Goal: Task Accomplishment & Management: Use online tool/utility

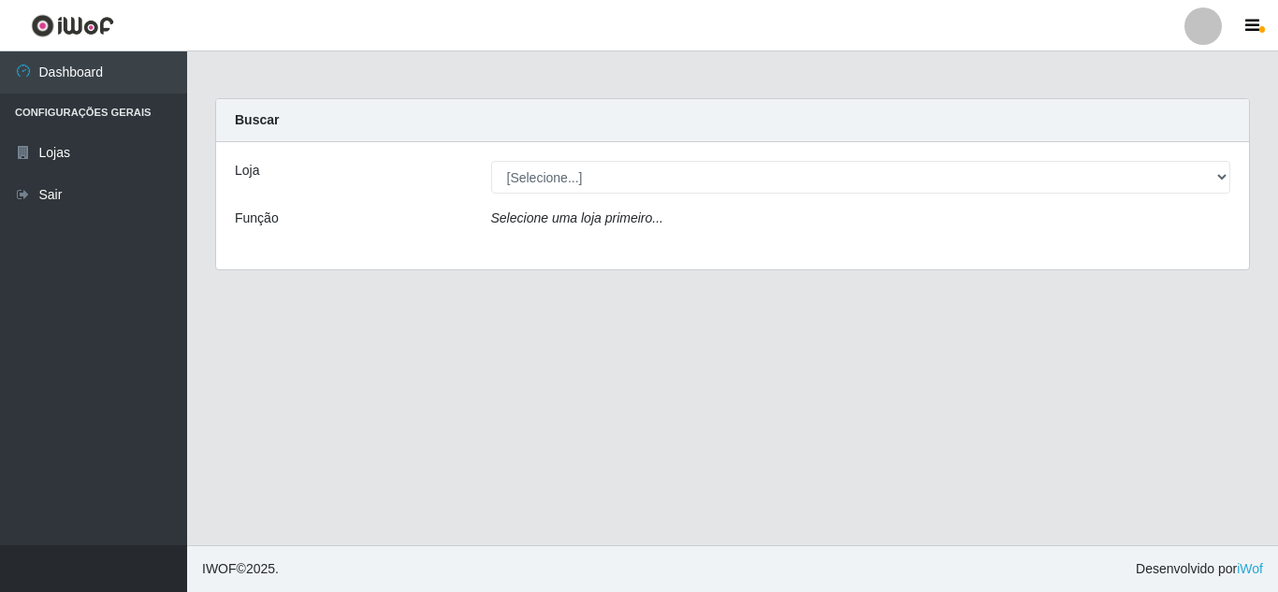
select select "462"
click at [491, 161] on select "[Selecione...] Queiroz [GEOGRAPHIC_DATA] - [GEOGRAPHIC_DATA]" at bounding box center [861, 177] width 740 height 33
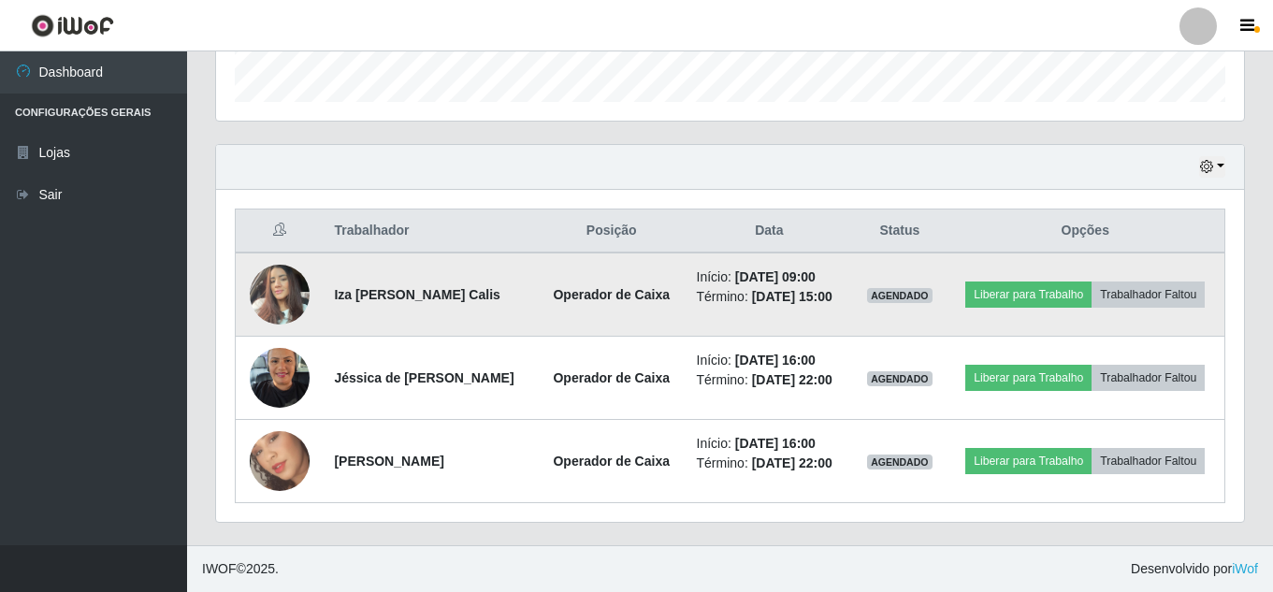
scroll to position [609, 0]
click at [1086, 282] on button "Liberar para Trabalho" at bounding box center [1028, 295] width 126 height 26
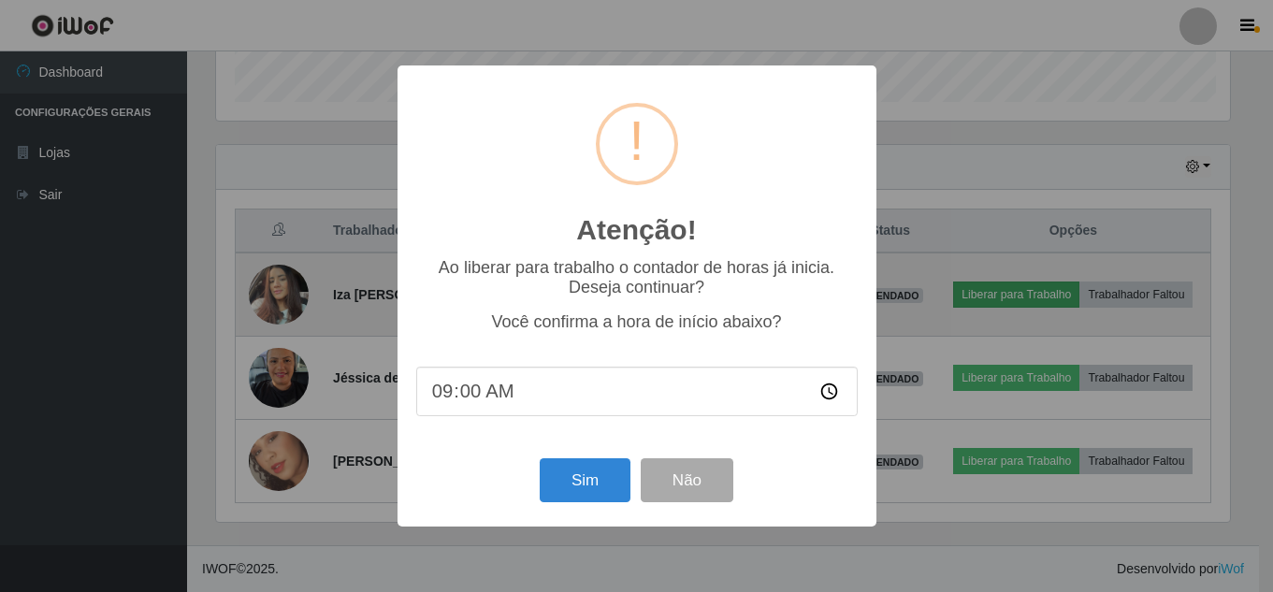
scroll to position [388, 1019]
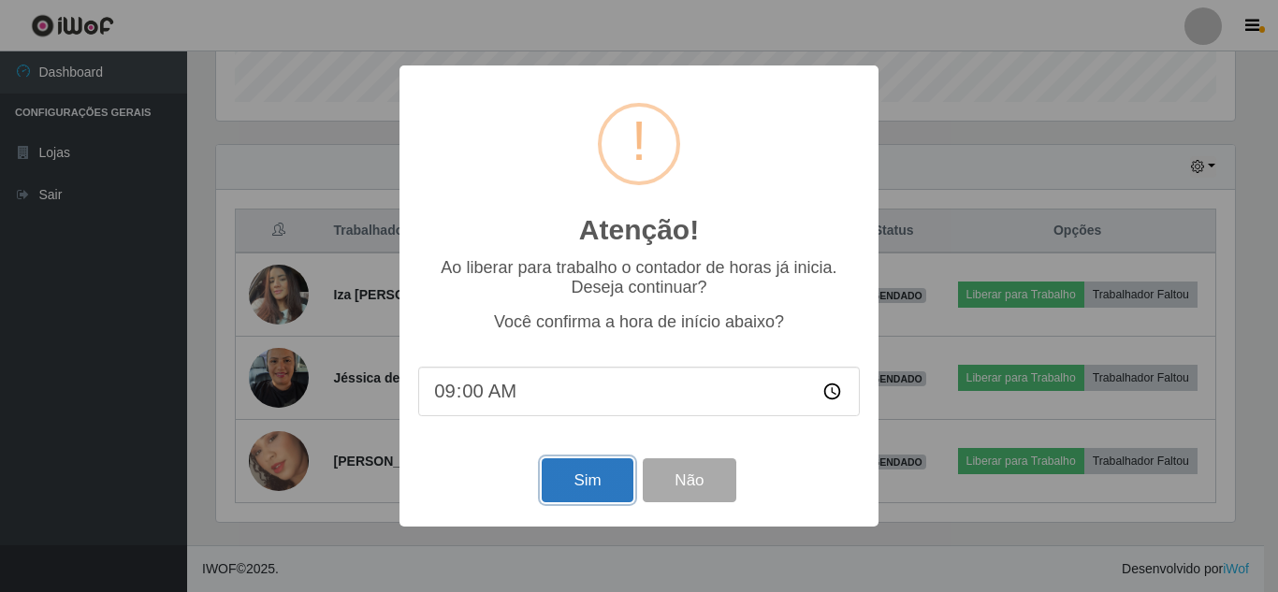
click at [616, 494] on button "Sim" at bounding box center [587, 480] width 91 height 44
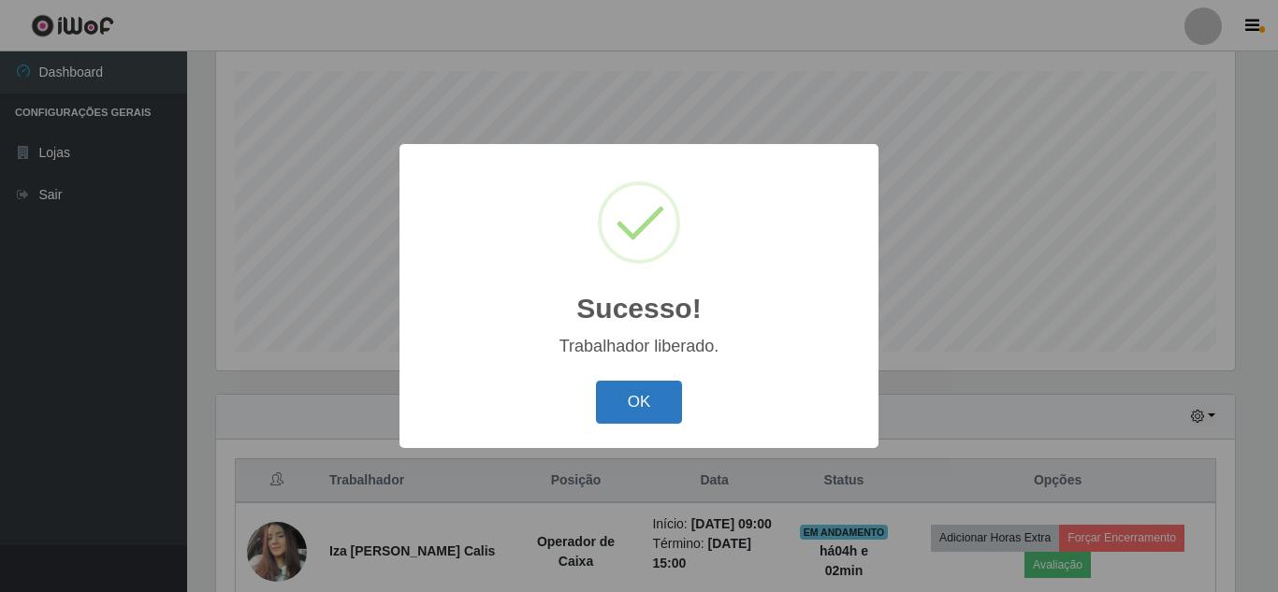
click at [658, 412] on button "OK" at bounding box center [639, 403] width 87 height 44
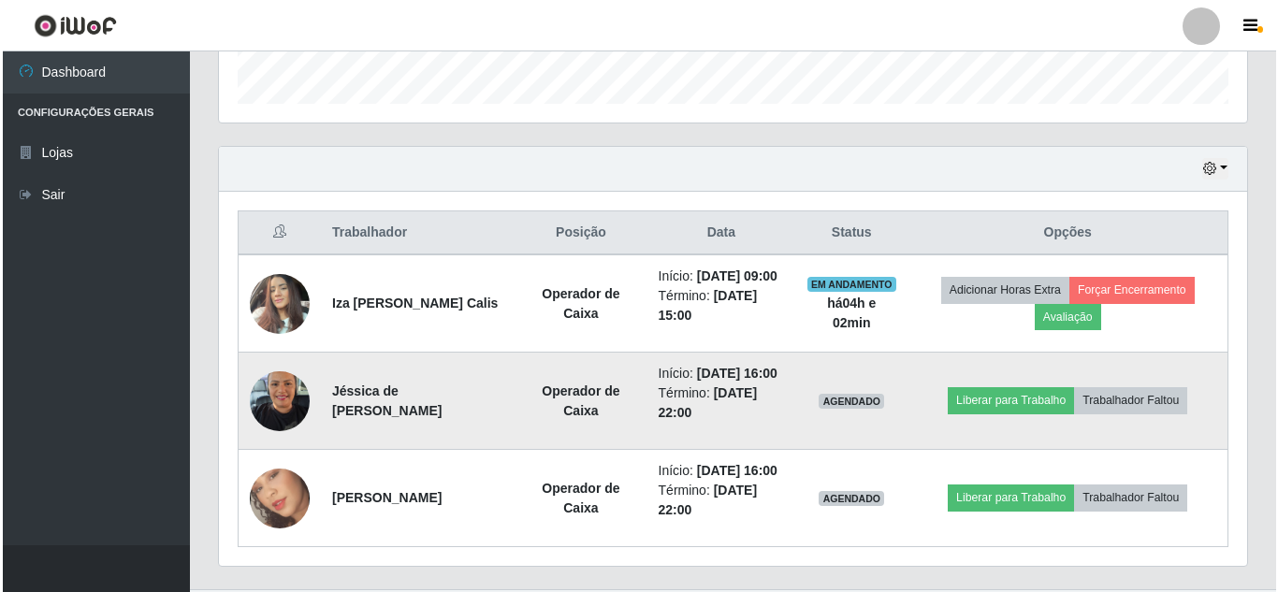
scroll to position [598, 0]
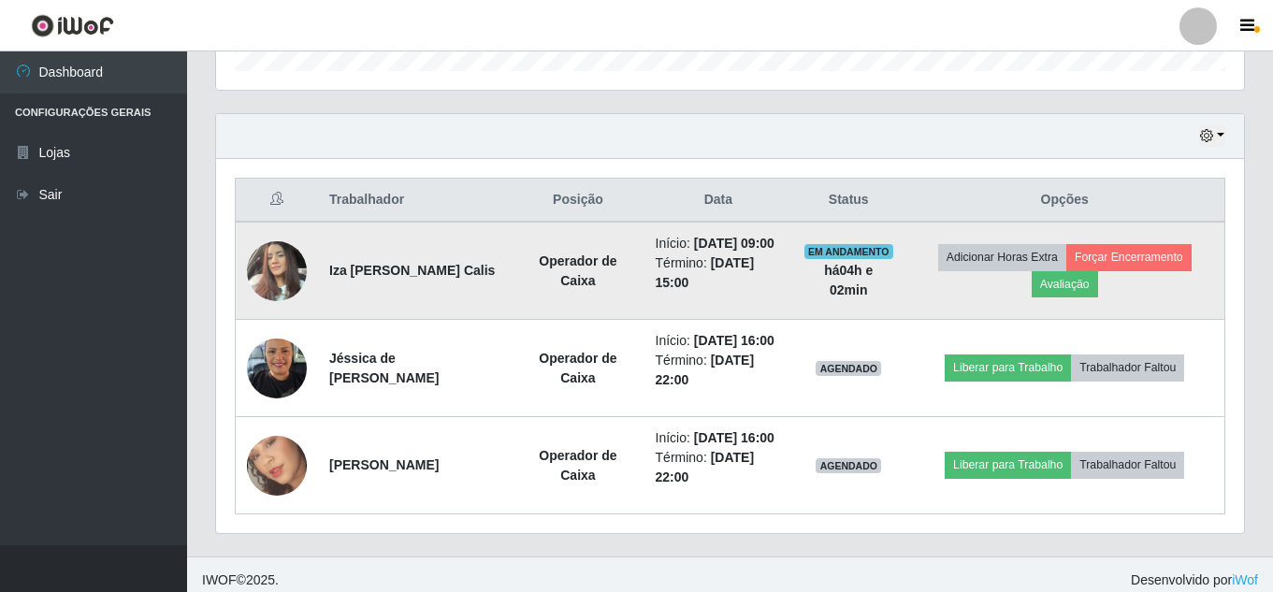
click at [262, 262] on img at bounding box center [277, 271] width 60 height 80
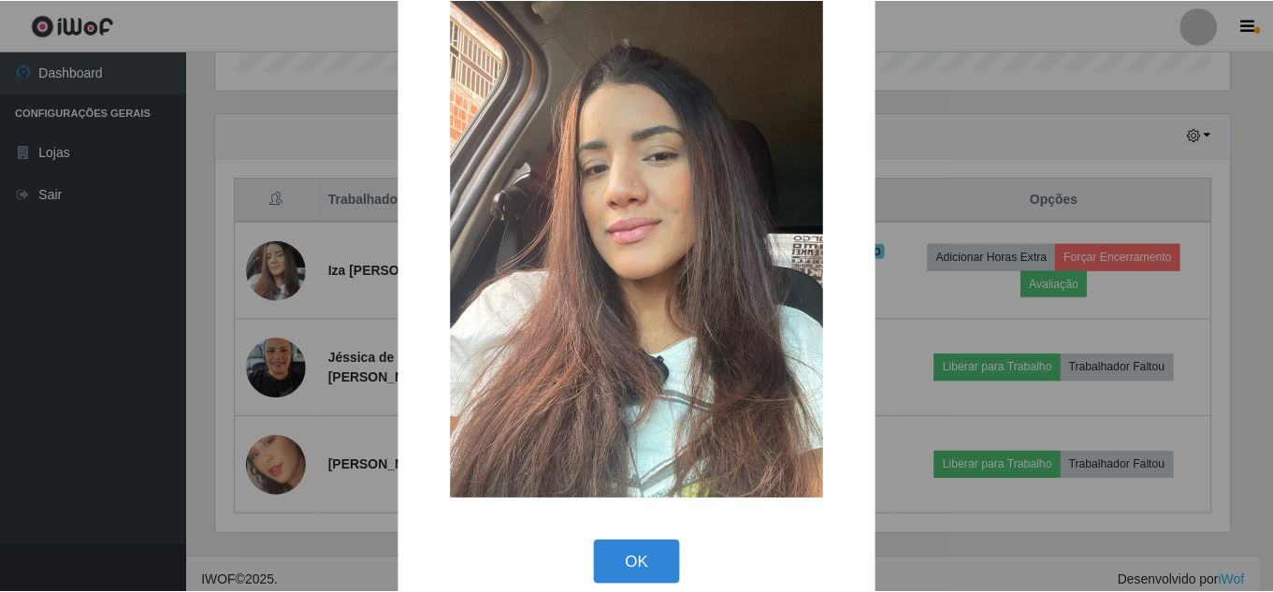
scroll to position [70, 0]
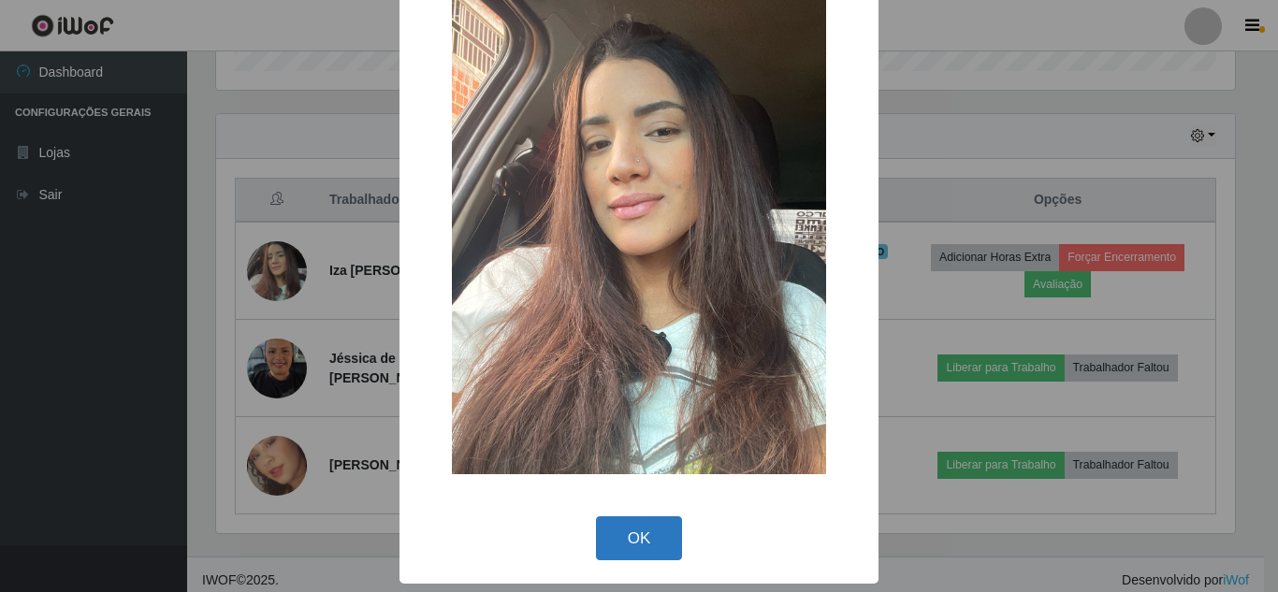
click at [668, 525] on button "OK" at bounding box center [639, 538] width 87 height 44
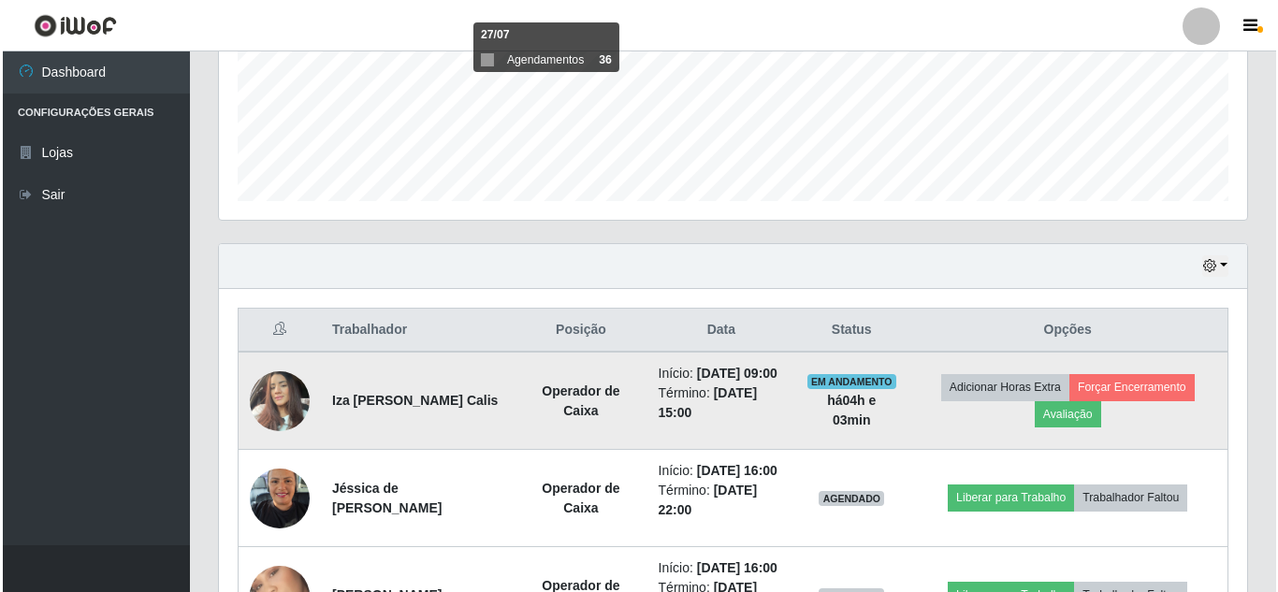
scroll to position [668, 0]
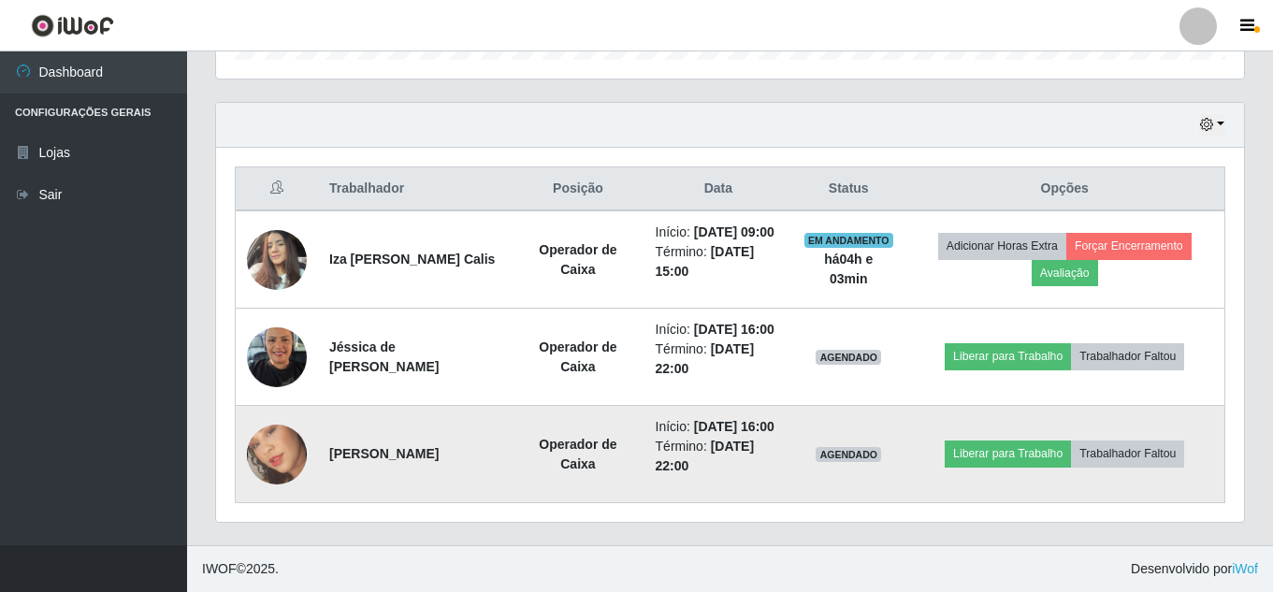
click at [251, 443] on img at bounding box center [277, 454] width 60 height 107
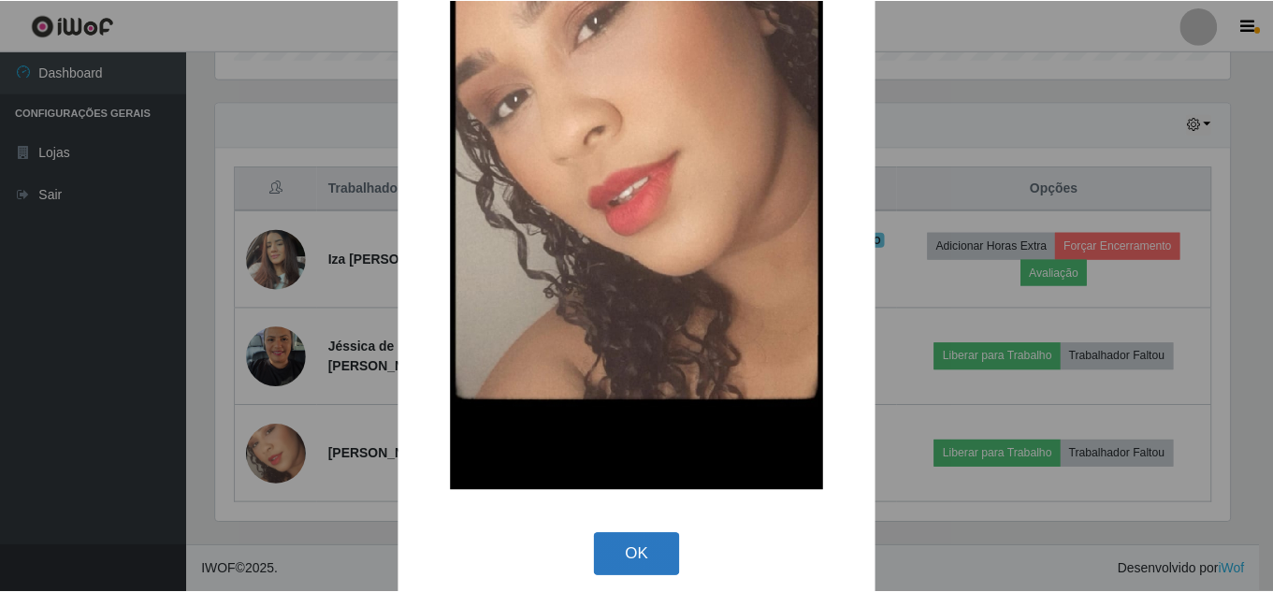
scroll to position [237, 0]
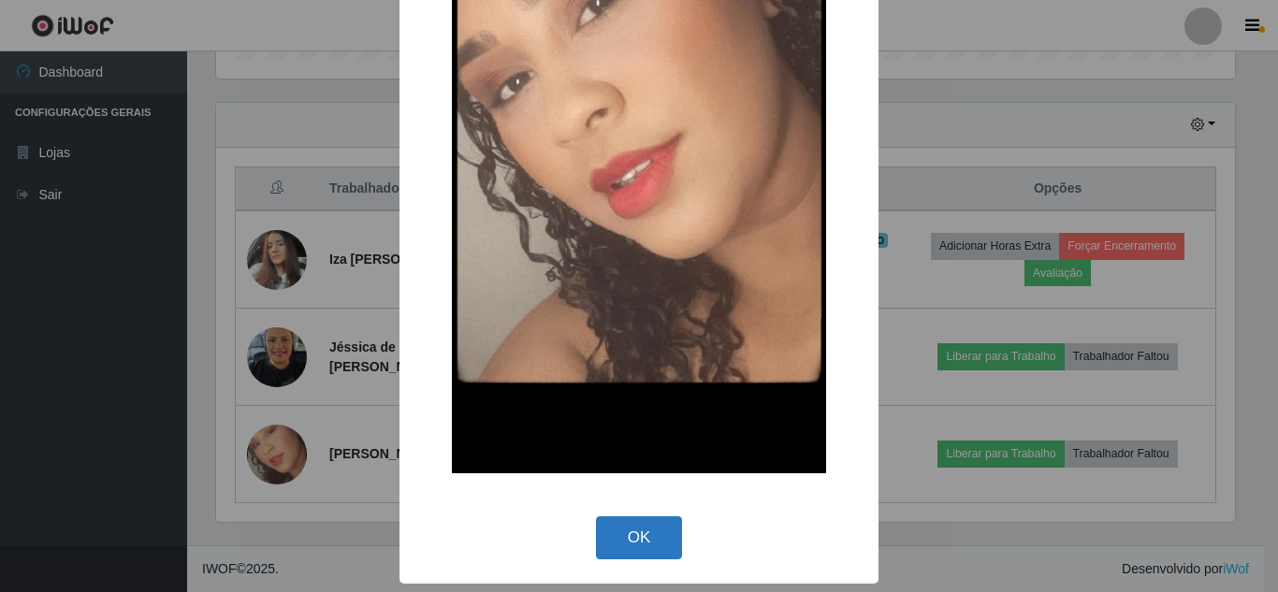
click at [605, 535] on button "OK" at bounding box center [639, 538] width 87 height 44
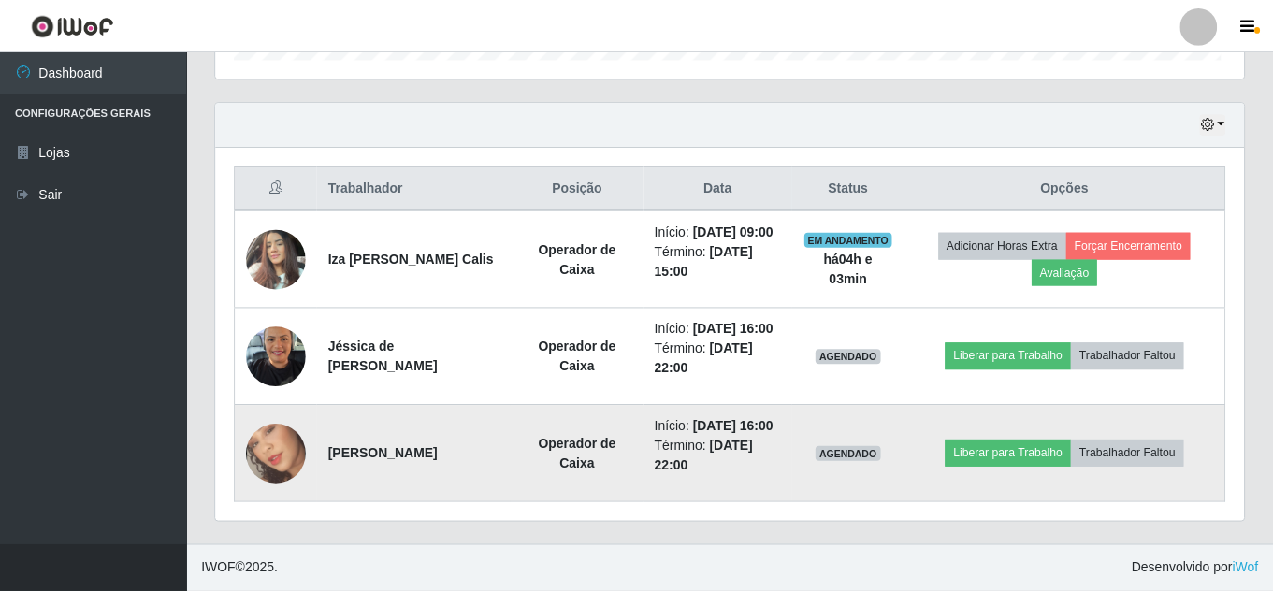
scroll to position [0, 0]
